Goal: Contribute content

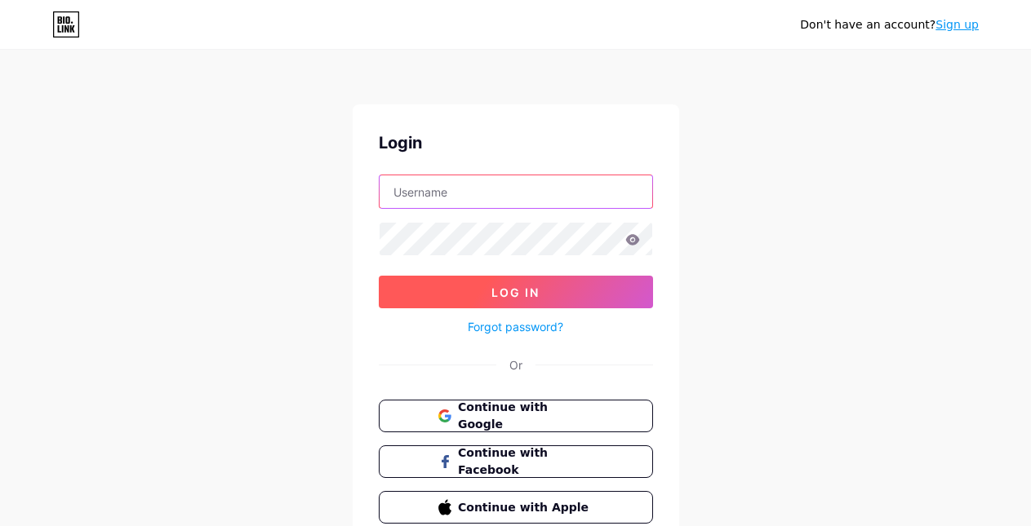
type input "[EMAIL_ADDRESS][DOMAIN_NAME]"
click at [515, 299] on button "Log In" at bounding box center [516, 292] width 274 height 33
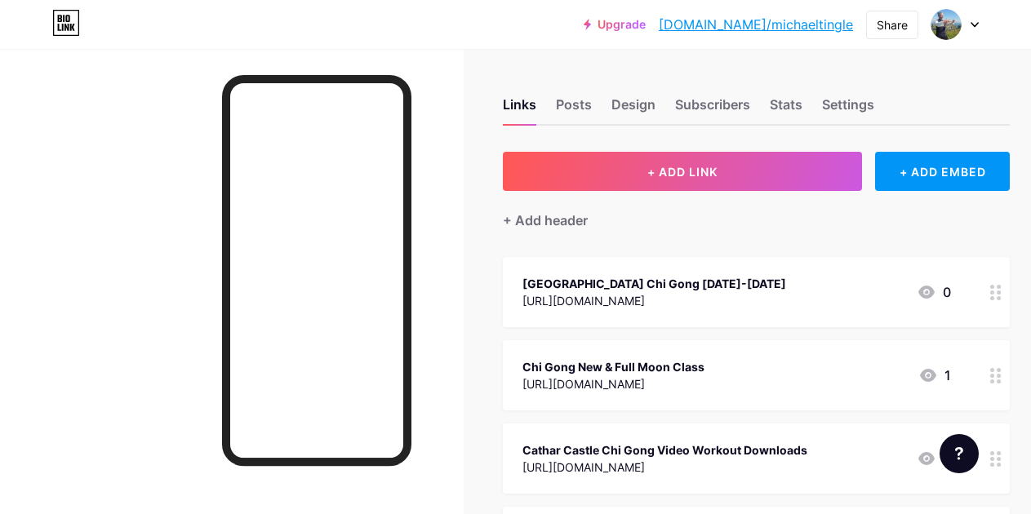
click at [709, 282] on div "[GEOGRAPHIC_DATA] Chi Gong [DATE]-[DATE]" at bounding box center [654, 283] width 264 height 17
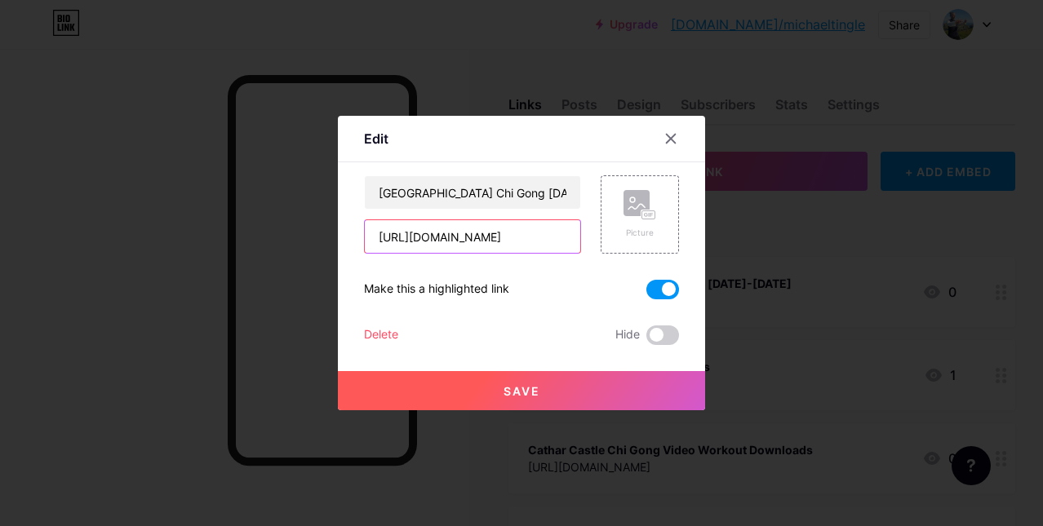
click at [500, 234] on input "[URL][DOMAIN_NAME]" at bounding box center [472, 236] width 215 height 33
paste input "lunar-eclipse-chi-gong"
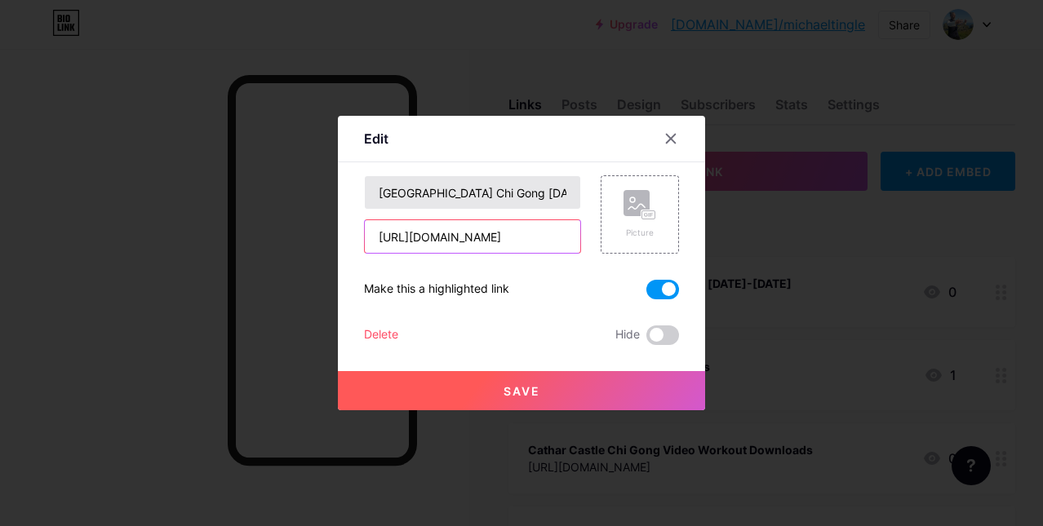
type input "[URL][DOMAIN_NAME]"
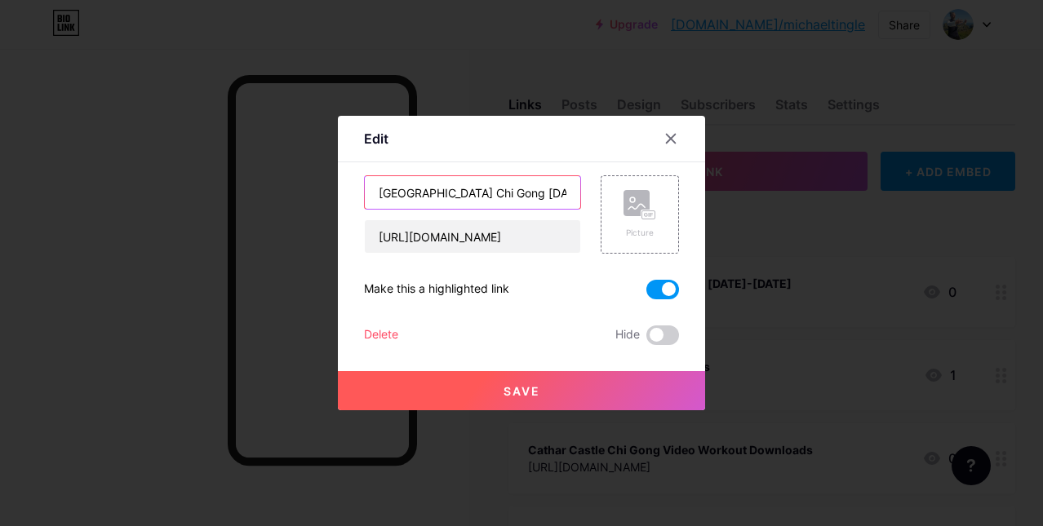
scroll to position [0, 0]
click at [487, 192] on input "[GEOGRAPHIC_DATA] Chi Gong [DATE]-[DATE]" at bounding box center [472, 192] width 215 height 33
drag, startPoint x: 451, startPoint y: 192, endPoint x: 375, endPoint y: 189, distance: 75.9
click at [375, 190] on input "[GEOGRAPHIC_DATA] Chi Gong [DATE]-[DATE]" at bounding box center [472, 192] width 215 height 33
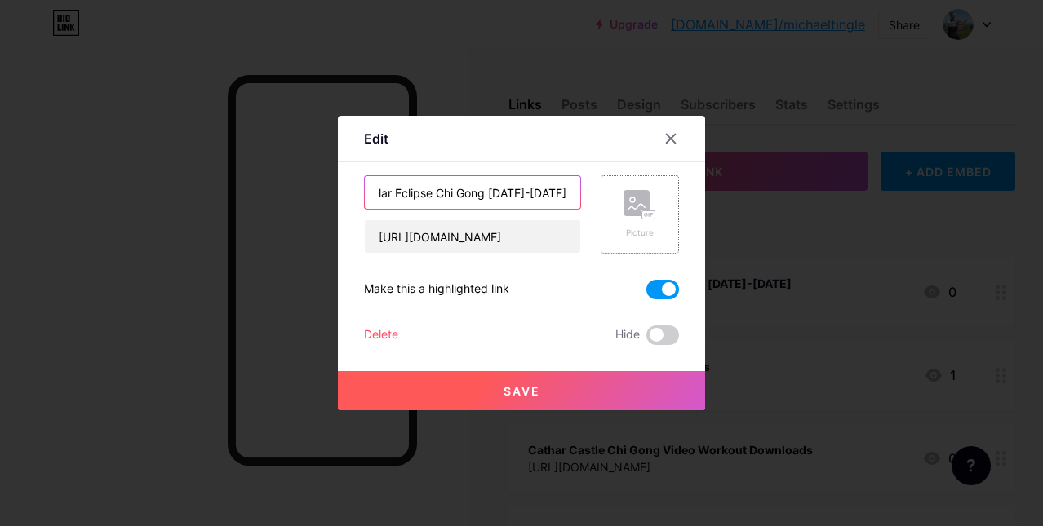
drag, startPoint x: 504, startPoint y: 191, endPoint x: 619, endPoint y: 193, distance: 115.1
click at [619, 193] on div "Solar Eclipse Chi Gong [DATE]-[DATE] [URL][DOMAIN_NAME] Picture" at bounding box center [521, 214] width 315 height 78
type input "Solar Eclipse Chi Gong September 20-21-22"
click at [557, 388] on button "Save" at bounding box center [521, 390] width 367 height 39
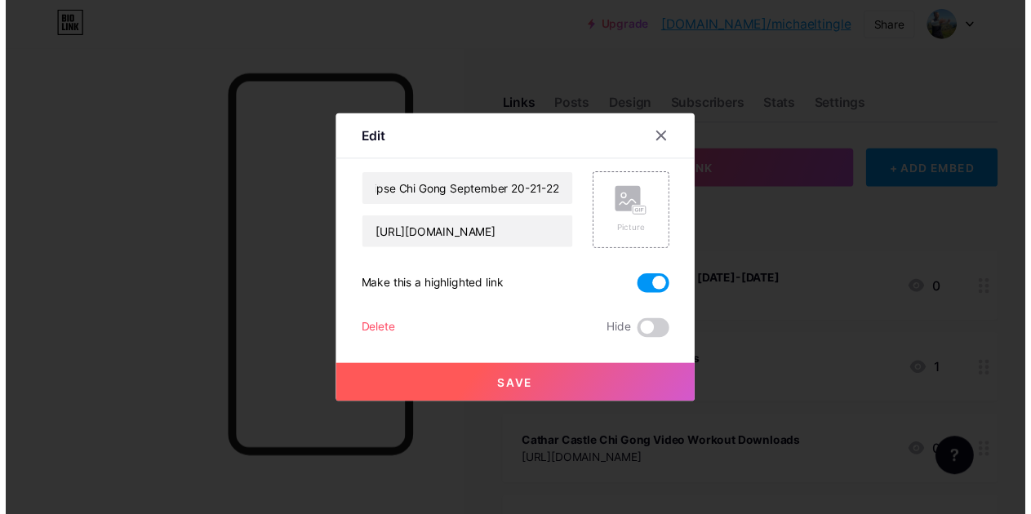
scroll to position [0, 0]
